Goal: Task Accomplishment & Management: Manage account settings

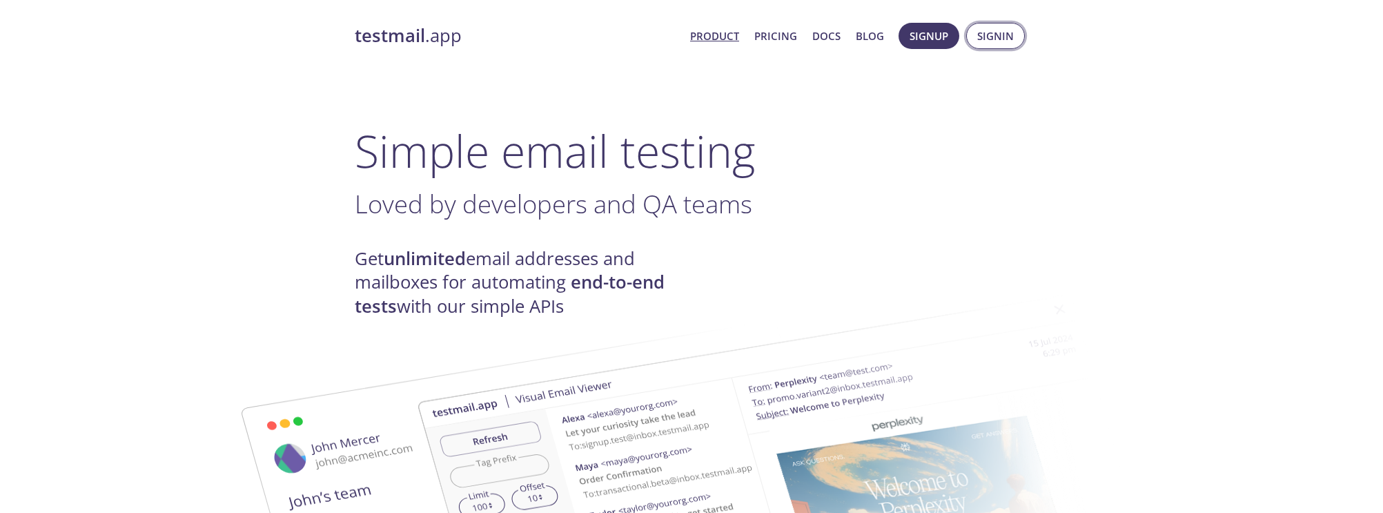
click at [987, 39] on span "Signin" at bounding box center [995, 36] width 37 height 18
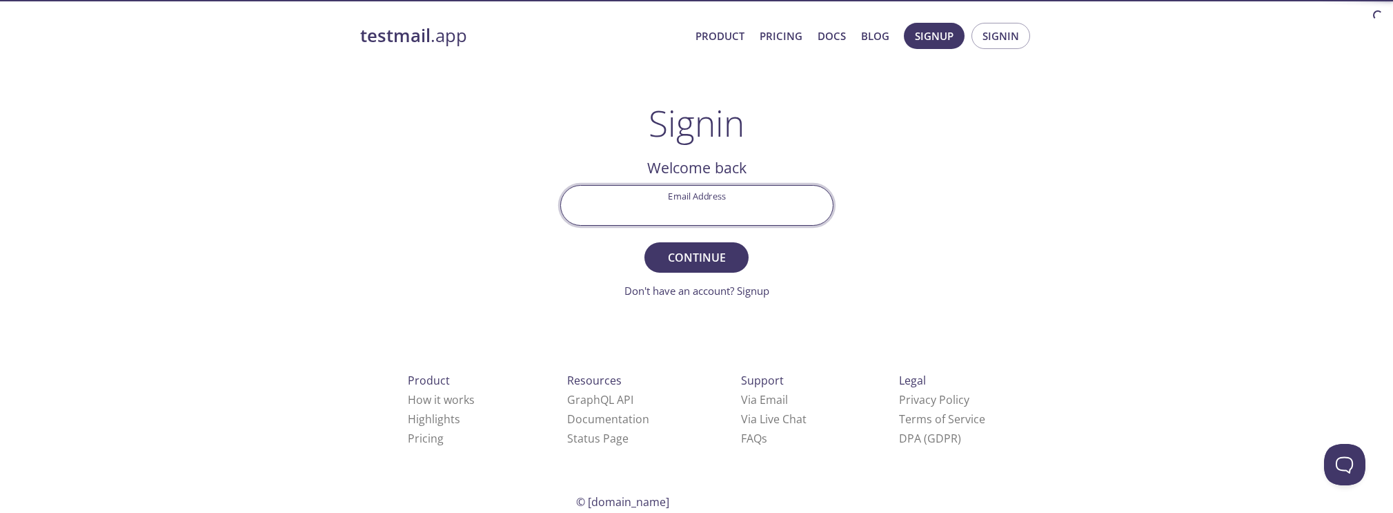
click at [714, 199] on input "Email Address" at bounding box center [697, 205] width 272 height 39
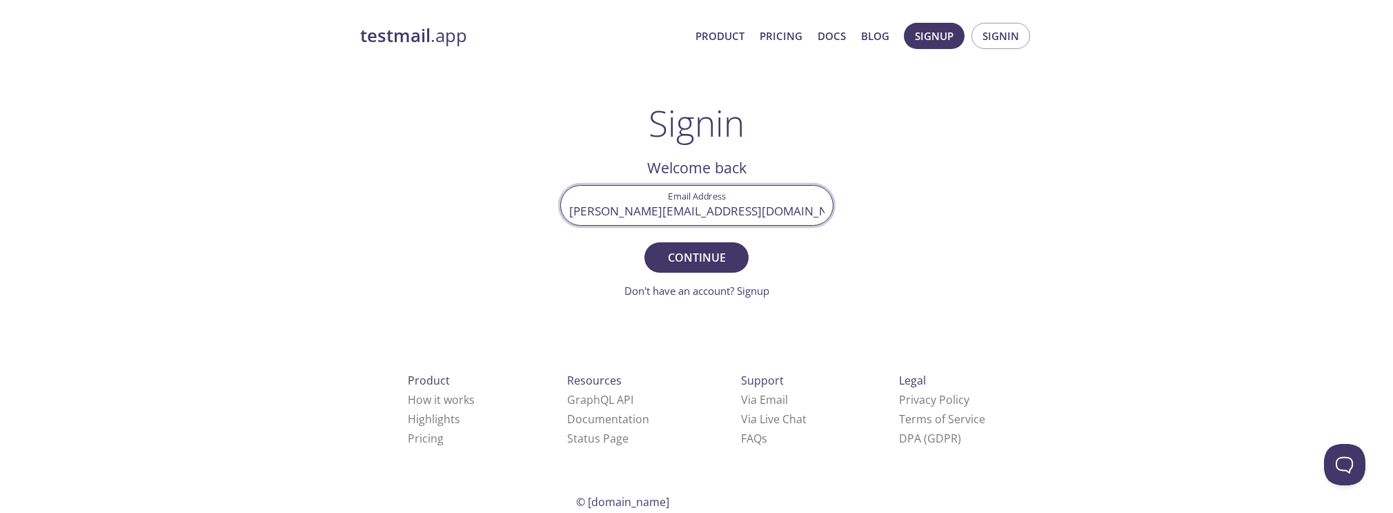
type input "[PERSON_NAME][EMAIL_ADDRESS][DOMAIN_NAME]"
click at [645, 242] on button "Continue" at bounding box center [697, 257] width 104 height 30
click at [698, 201] on input "Signin Security Code" at bounding box center [697, 205] width 272 height 39
paste input "B9FL95L"
type input "B9FL95L"
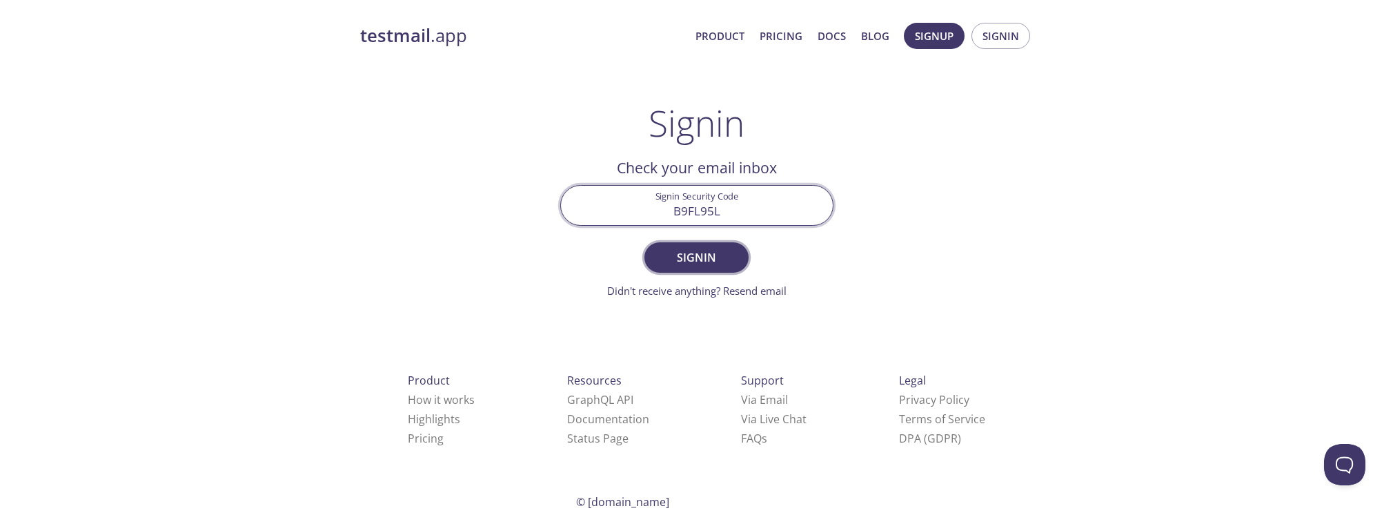
click at [708, 253] on span "Signin" at bounding box center [696, 257] width 73 height 19
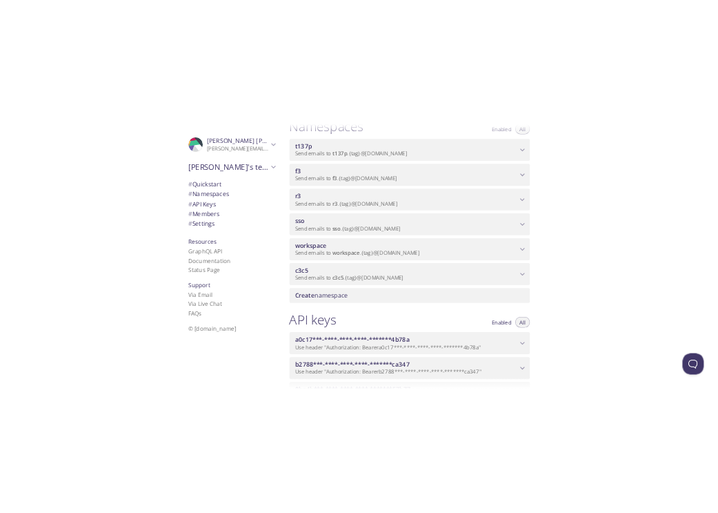
scroll to position [153, 0]
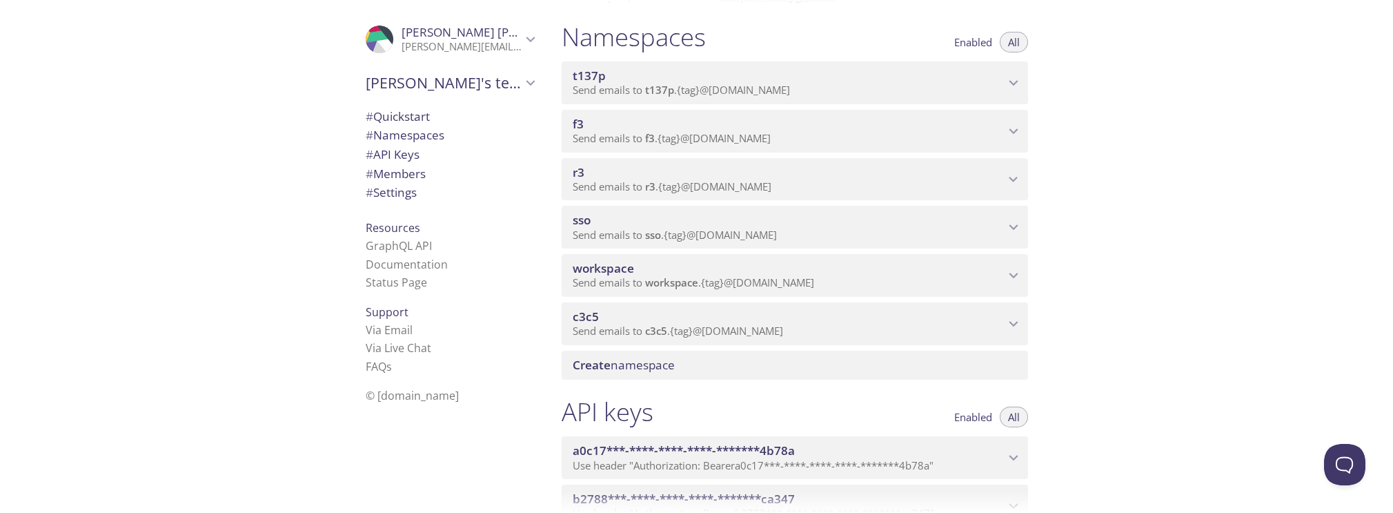
click at [598, 235] on span "Send emails to sso . {tag} @[DOMAIN_NAME]" at bounding box center [675, 235] width 204 height 14
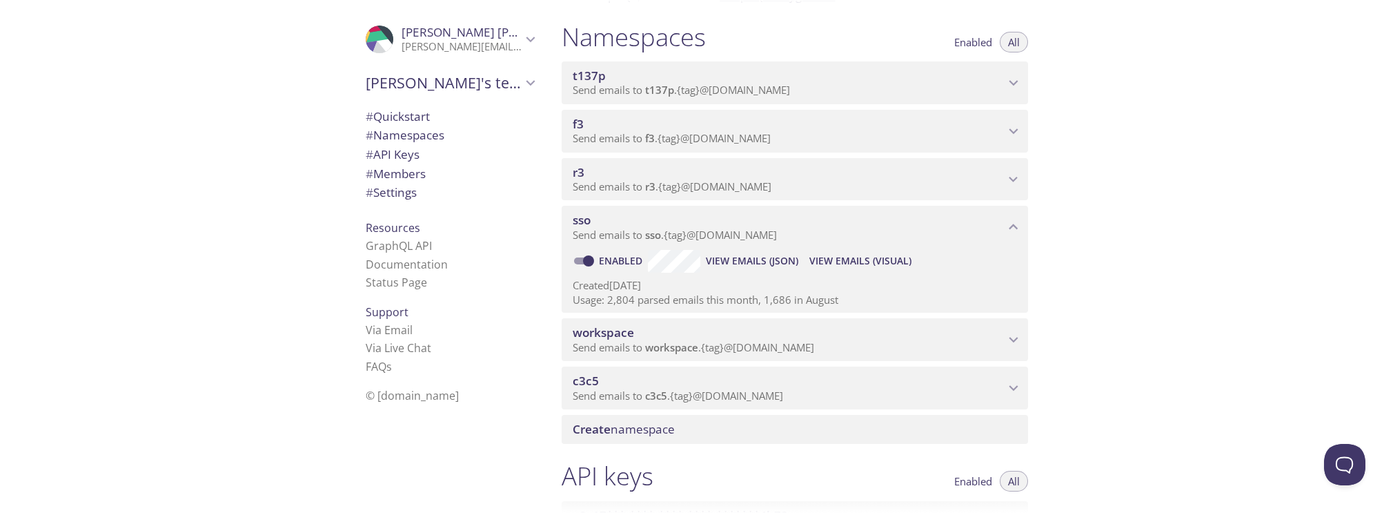
click at [854, 262] on span "View Emails (Visual)" at bounding box center [860, 261] width 102 height 17
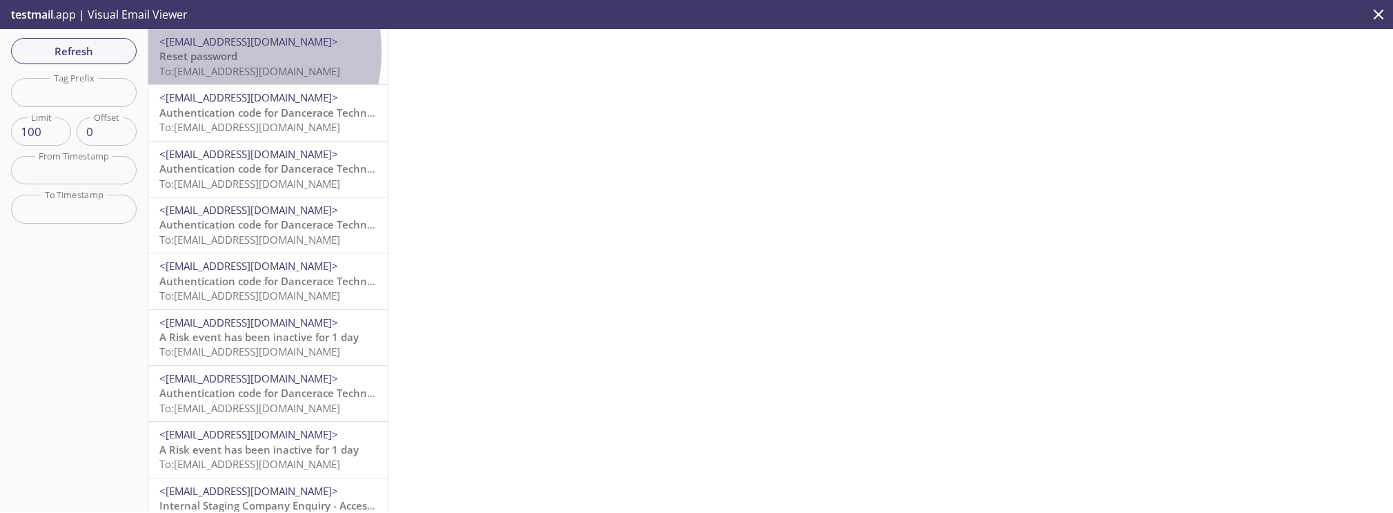
click at [208, 51] on span "Reset password" at bounding box center [198, 56] width 78 height 14
